Goal: Navigation & Orientation: Find specific page/section

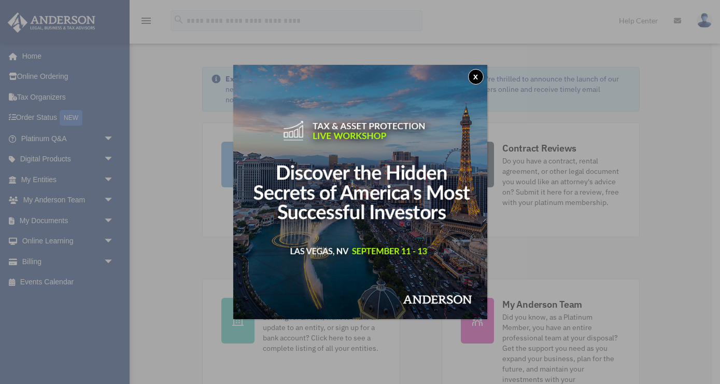
click at [479, 78] on button "x" at bounding box center [476, 77] width 16 height 16
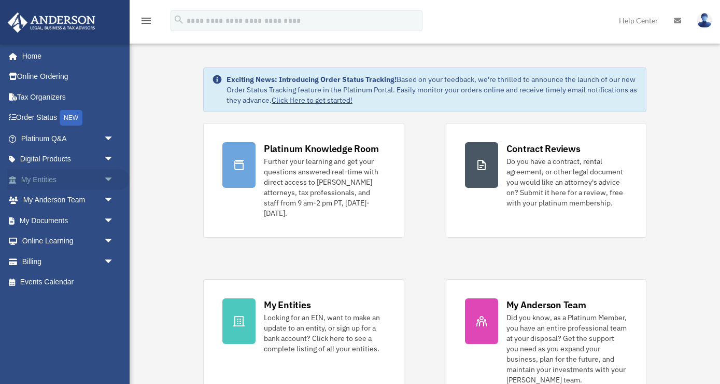
click at [107, 179] on span "arrow_drop_down" at bounding box center [114, 179] width 21 height 21
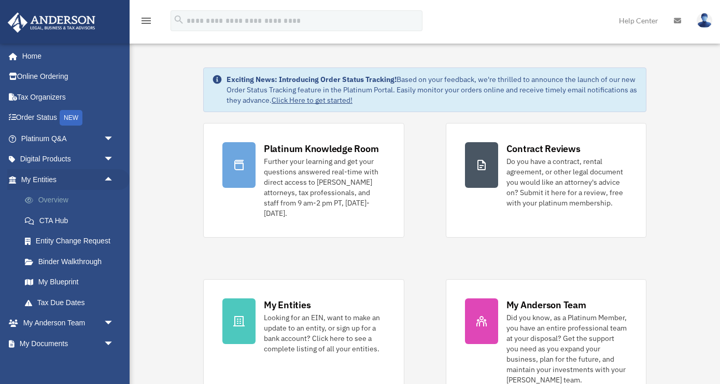
click at [61, 201] on link "Overview" at bounding box center [72, 200] width 115 height 21
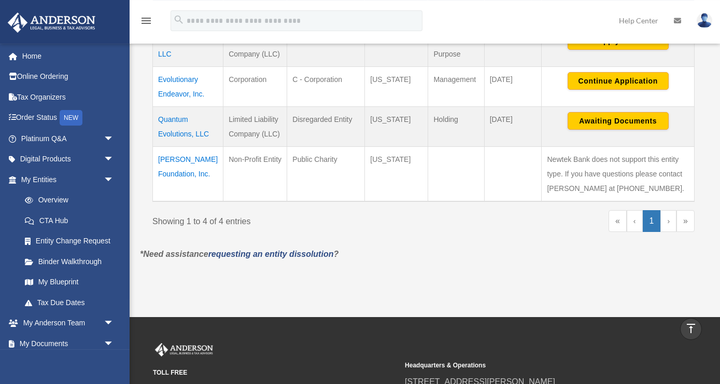
scroll to position [283, 0]
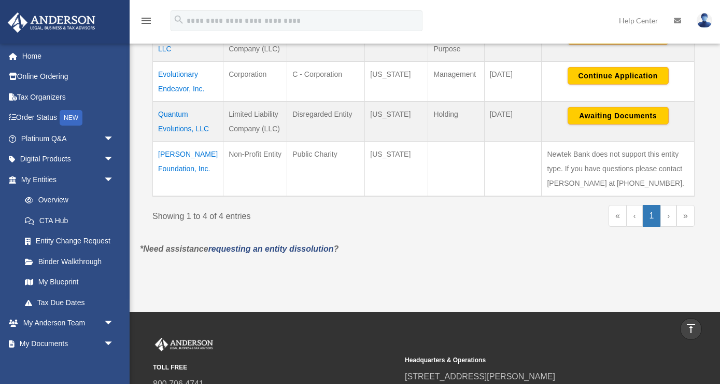
click at [176, 154] on td "Teri Lynn Foundation, Inc." at bounding box center [188, 168] width 70 height 55
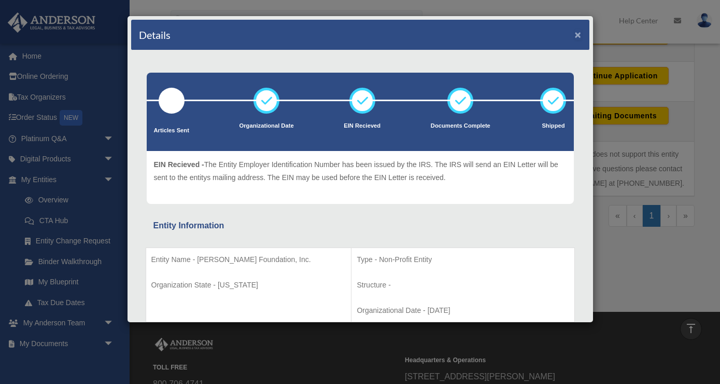
click at [578, 34] on button "×" at bounding box center [578, 34] width 7 height 11
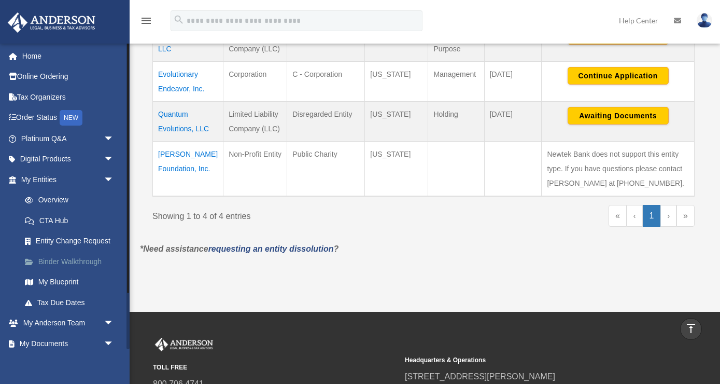
click at [75, 259] on link "Binder Walkthrough" at bounding box center [72, 261] width 115 height 21
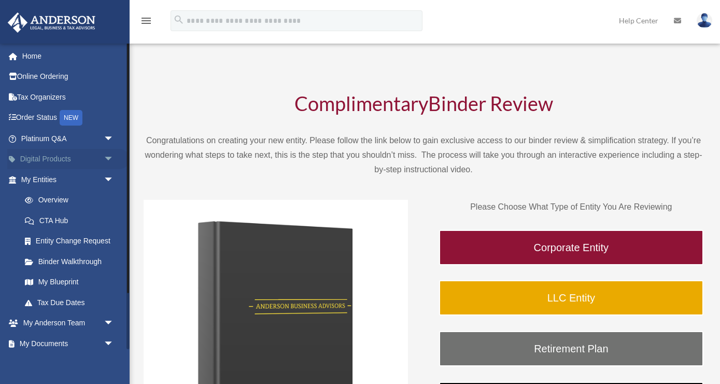
click at [114, 158] on span "arrow_drop_down" at bounding box center [114, 159] width 21 height 21
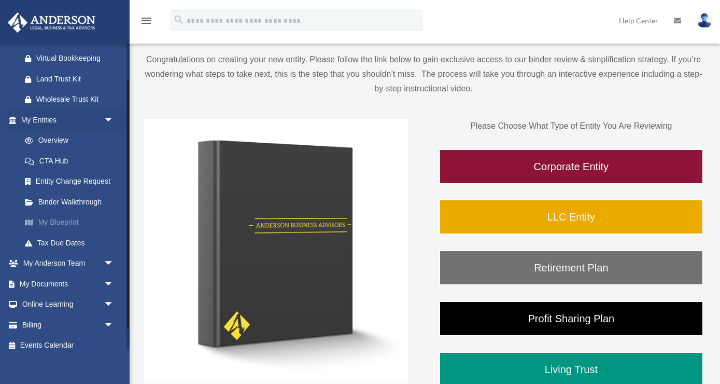
scroll to position [145, 0]
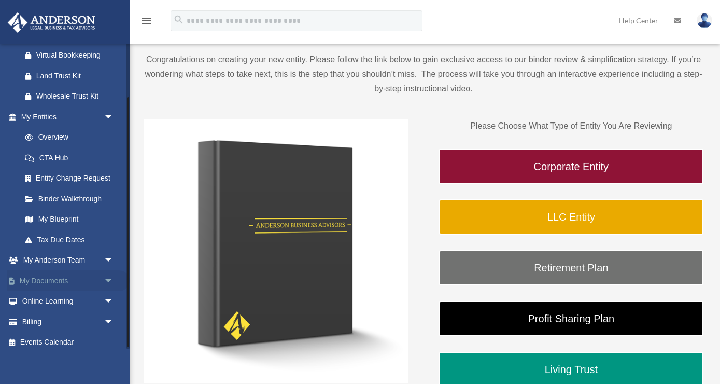
click at [107, 281] on span "arrow_drop_down" at bounding box center [114, 280] width 21 height 21
click at [49, 302] on link "Box" at bounding box center [72, 301] width 115 height 21
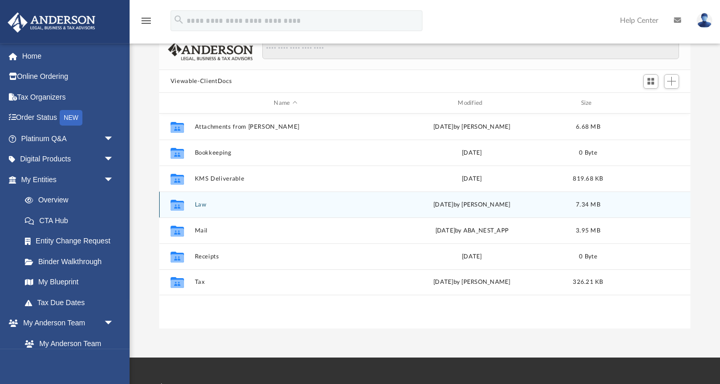
scroll to position [81, 0]
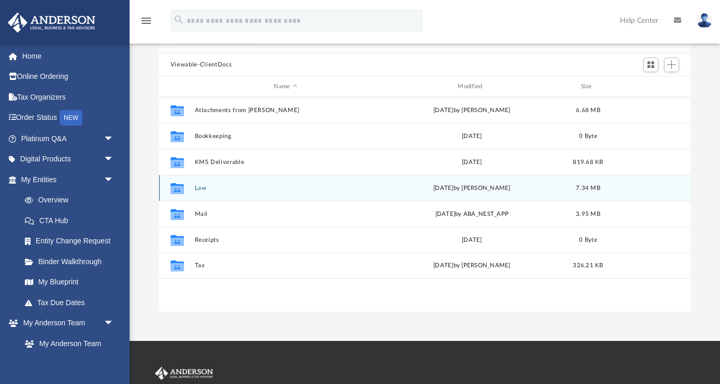
click at [209, 188] on button "Law" at bounding box center [285, 188] width 182 height 7
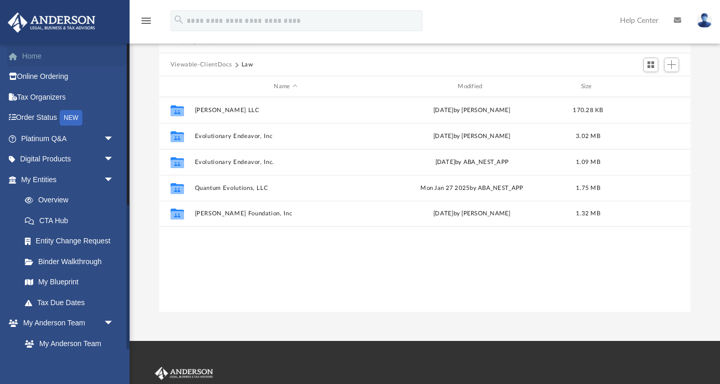
click at [40, 55] on link "Home" at bounding box center [68, 56] width 122 height 21
